Goal: Obtain resource: Download file/media

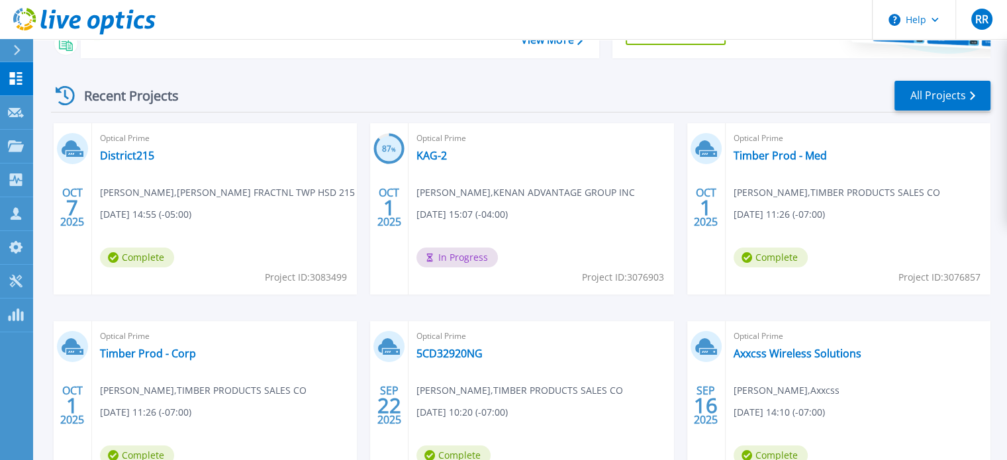
scroll to position [199, 0]
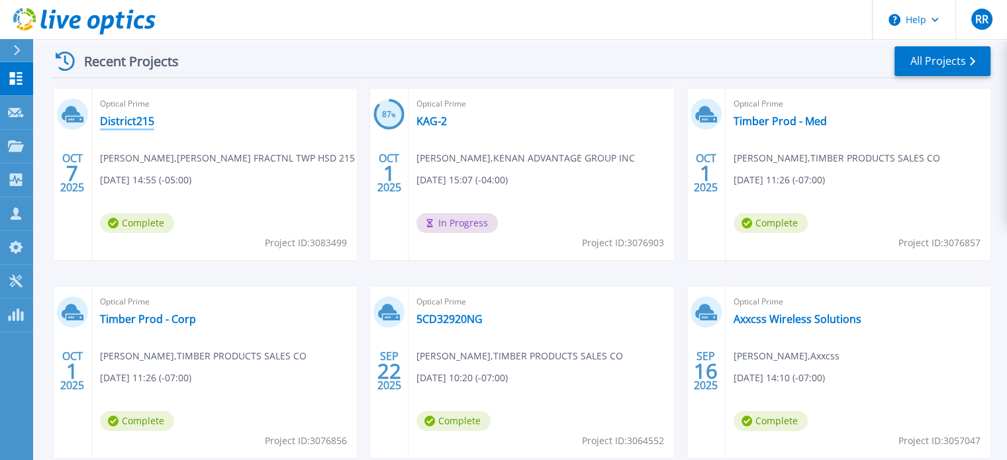
click at [117, 124] on link "District215" at bounding box center [127, 121] width 54 height 13
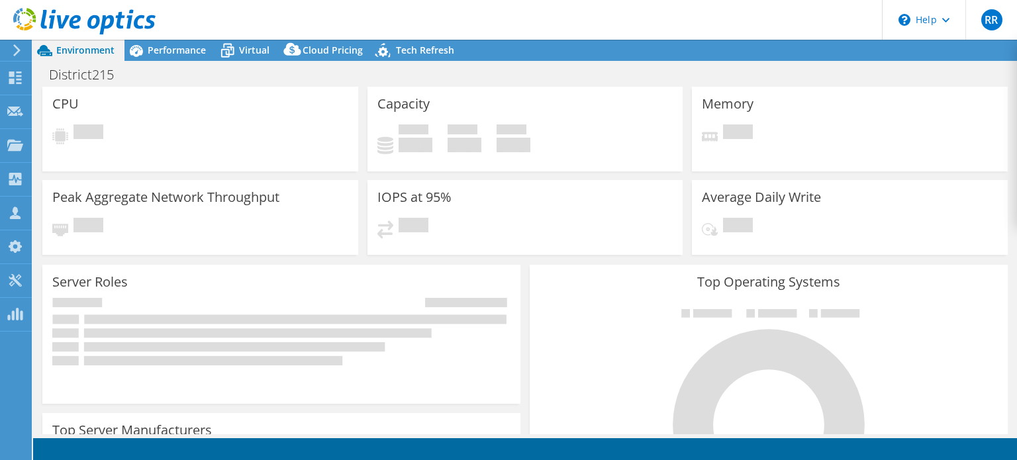
select select "USD"
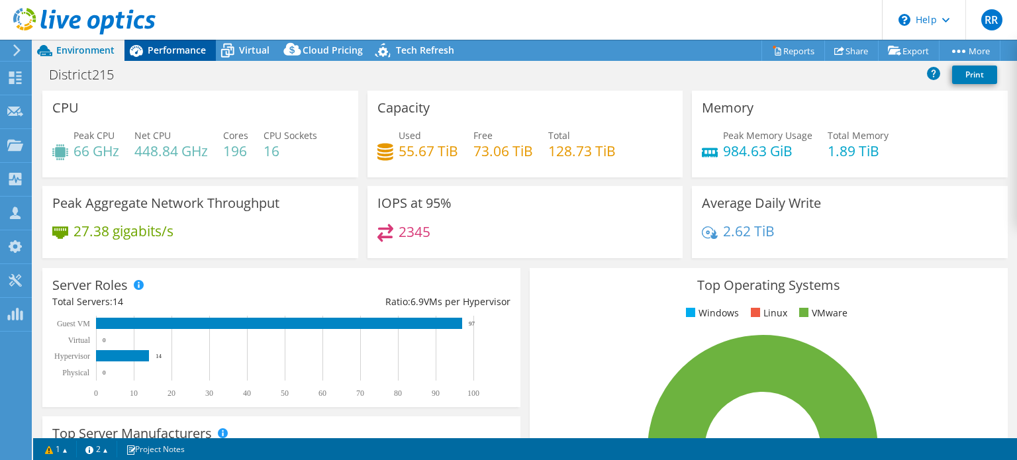
click at [174, 50] on span "Performance" at bounding box center [177, 50] width 58 height 13
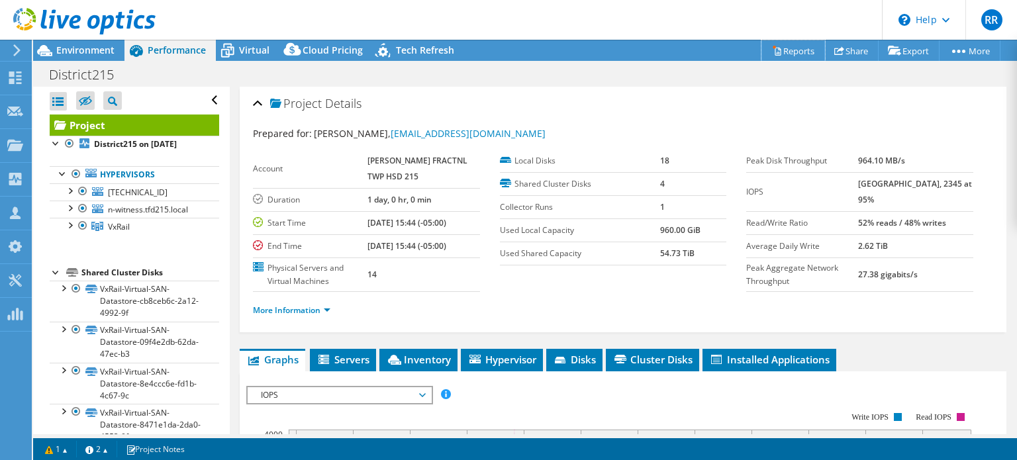
click at [786, 47] on link "Reports" at bounding box center [794, 50] width 64 height 21
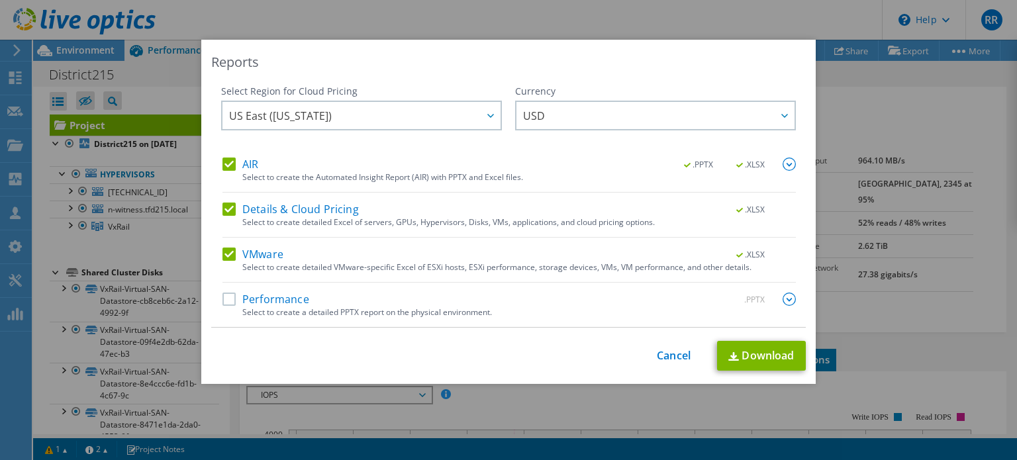
click at [225, 160] on label "AIR" at bounding box center [241, 164] width 36 height 13
click at [0, 0] on input "AIR" at bounding box center [0, 0] width 0 height 0
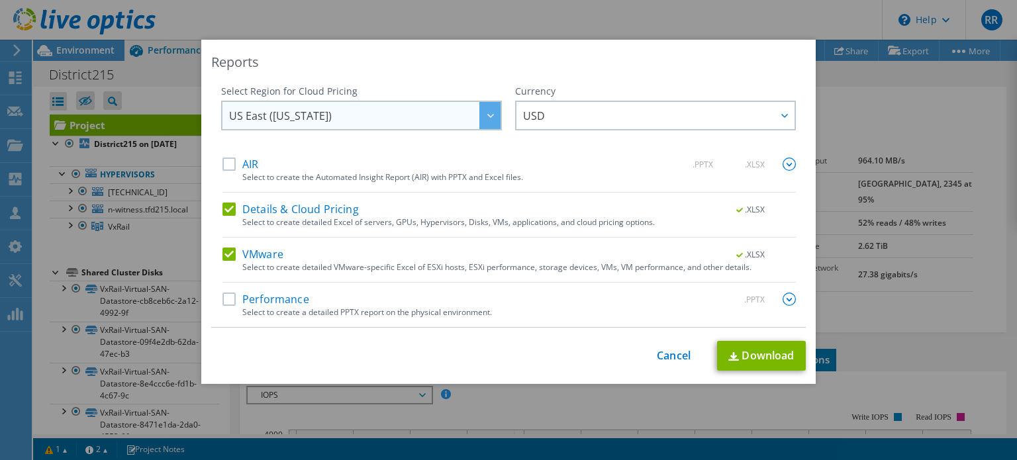
click at [489, 116] on div at bounding box center [490, 115] width 21 height 27
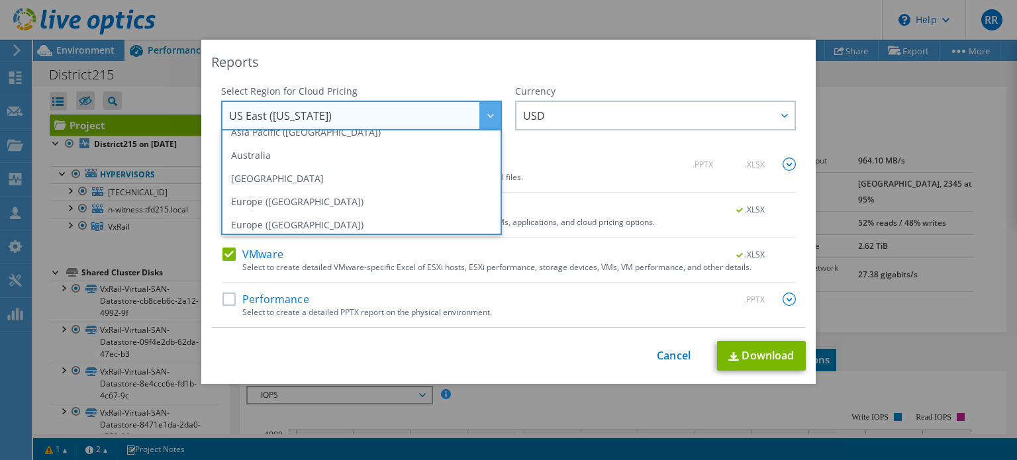
scroll to position [179, 0]
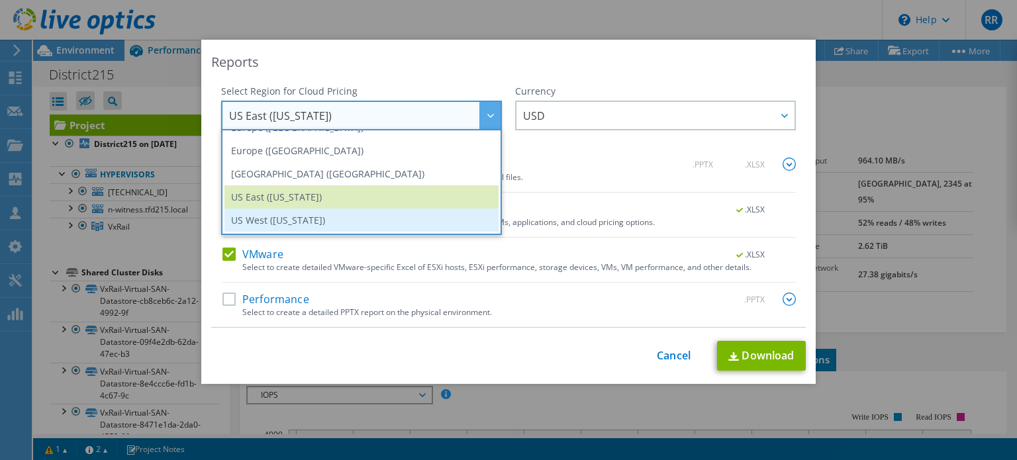
click at [303, 222] on li "US West (California)" at bounding box center [362, 220] width 274 height 23
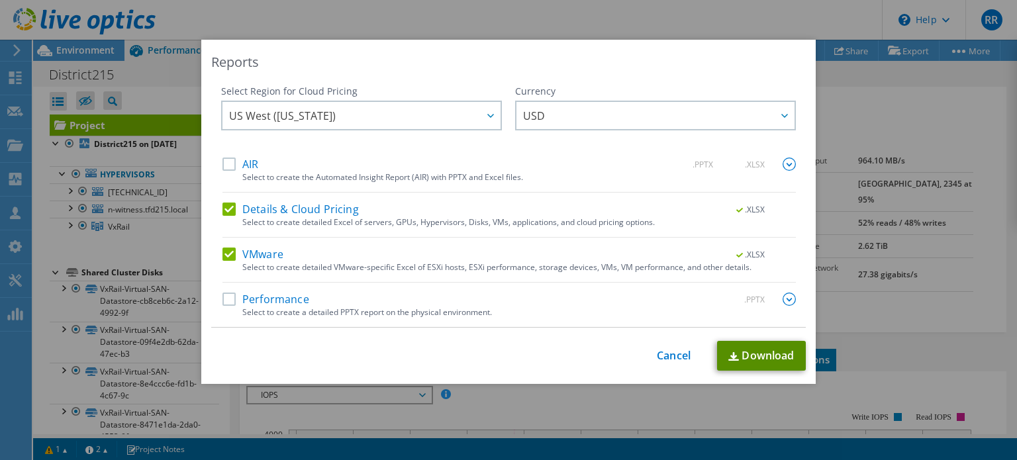
click at [760, 353] on link "Download" at bounding box center [761, 356] width 89 height 30
click at [665, 354] on link "Cancel" at bounding box center [674, 356] width 34 height 13
